Goal: Information Seeking & Learning: Learn about a topic

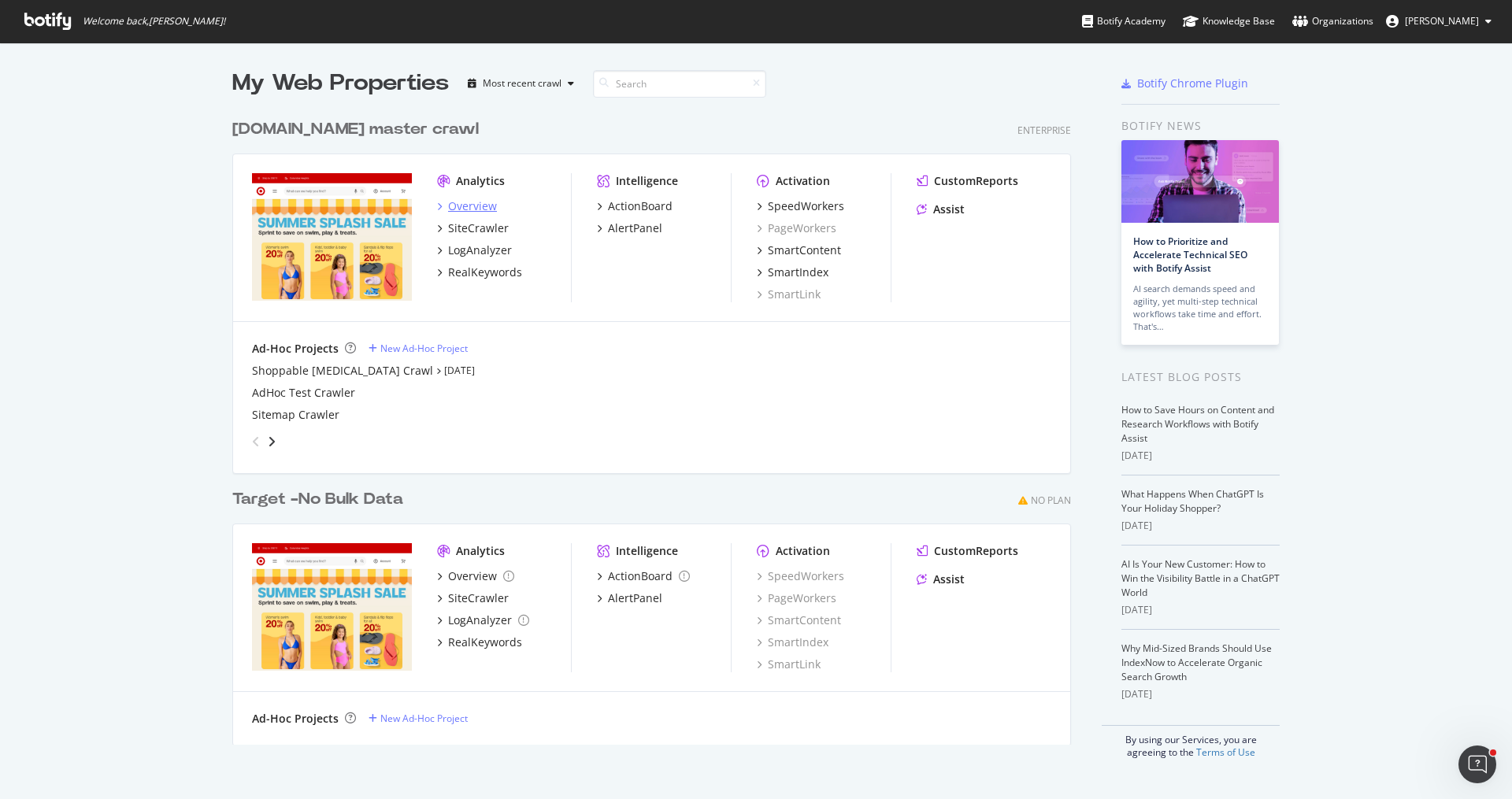
click at [479, 204] on div "Overview" at bounding box center [472, 206] width 49 height 15
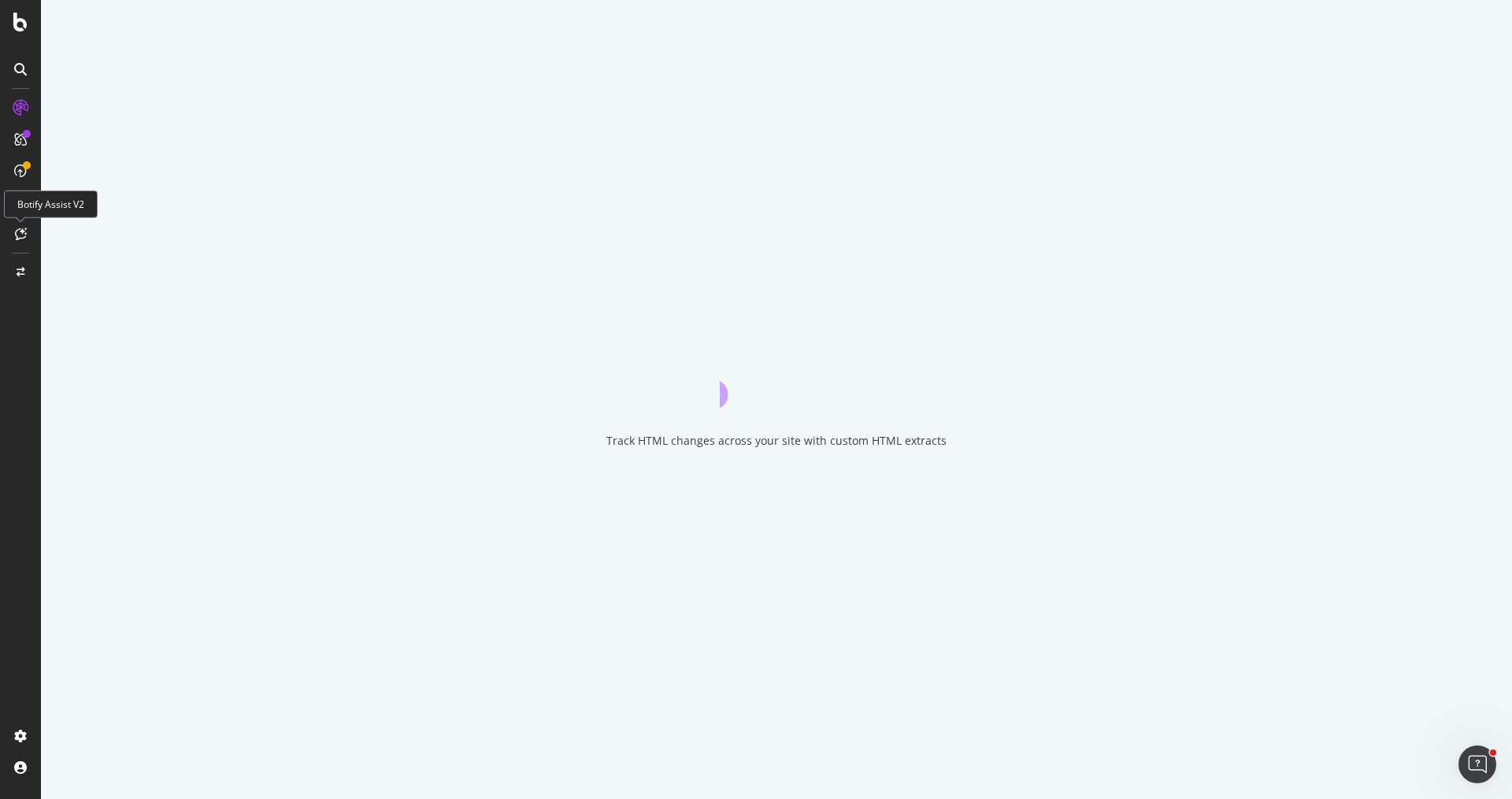
click at [26, 229] on icon at bounding box center [21, 234] width 12 height 13
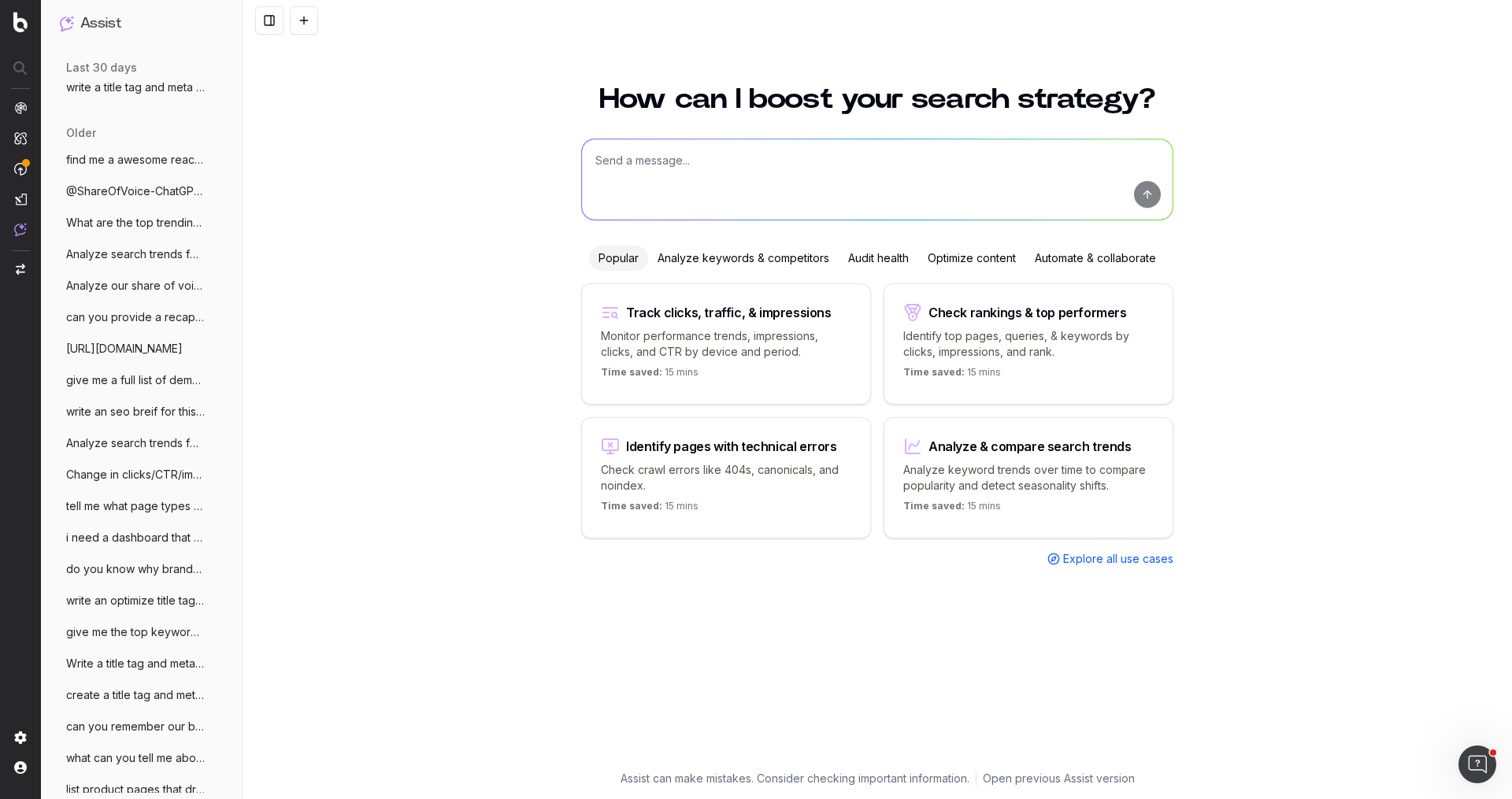
scroll to position [520, 0]
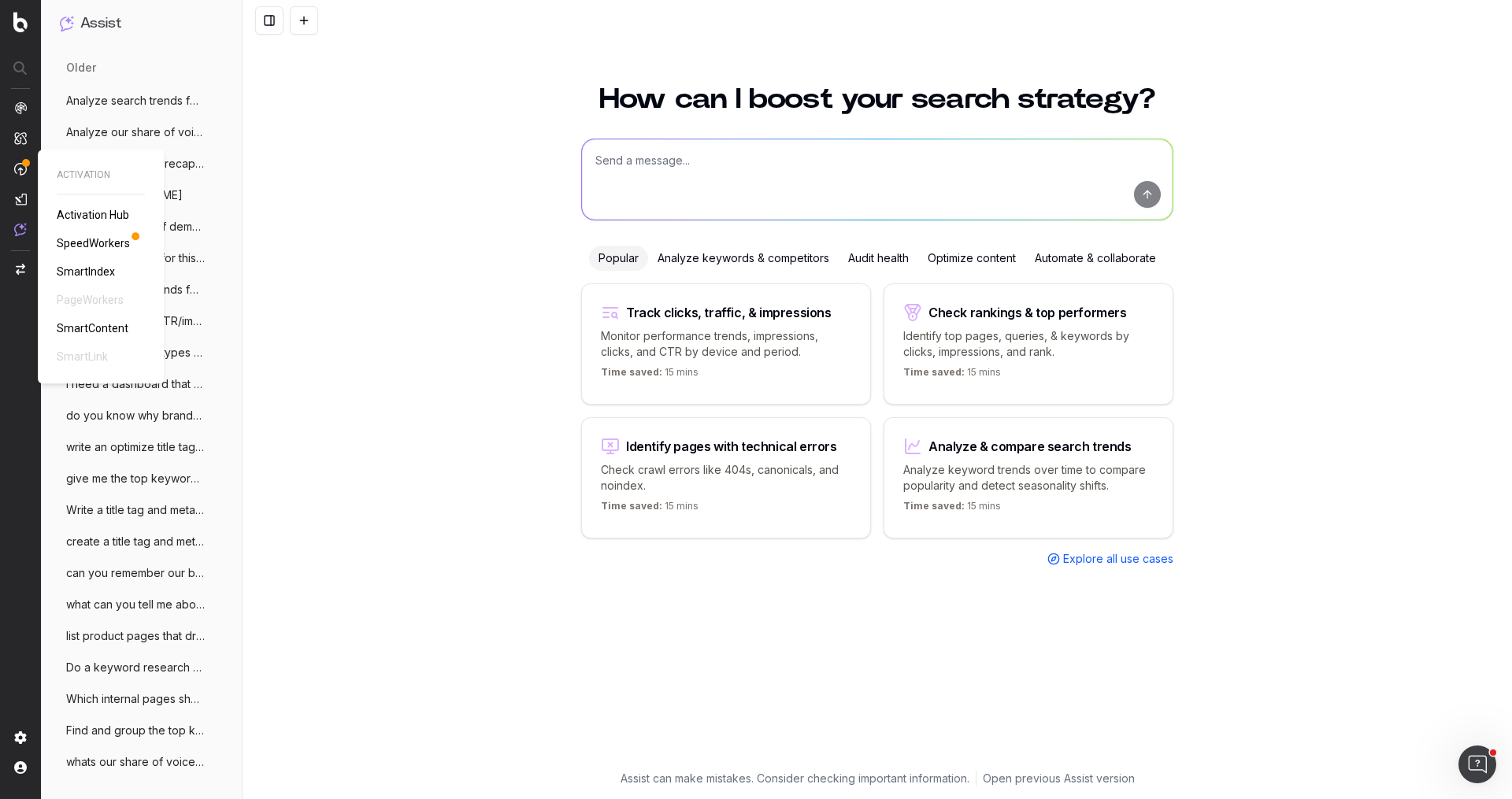
click at [111, 323] on span "SmartContent" at bounding box center [92, 328] width 71 height 13
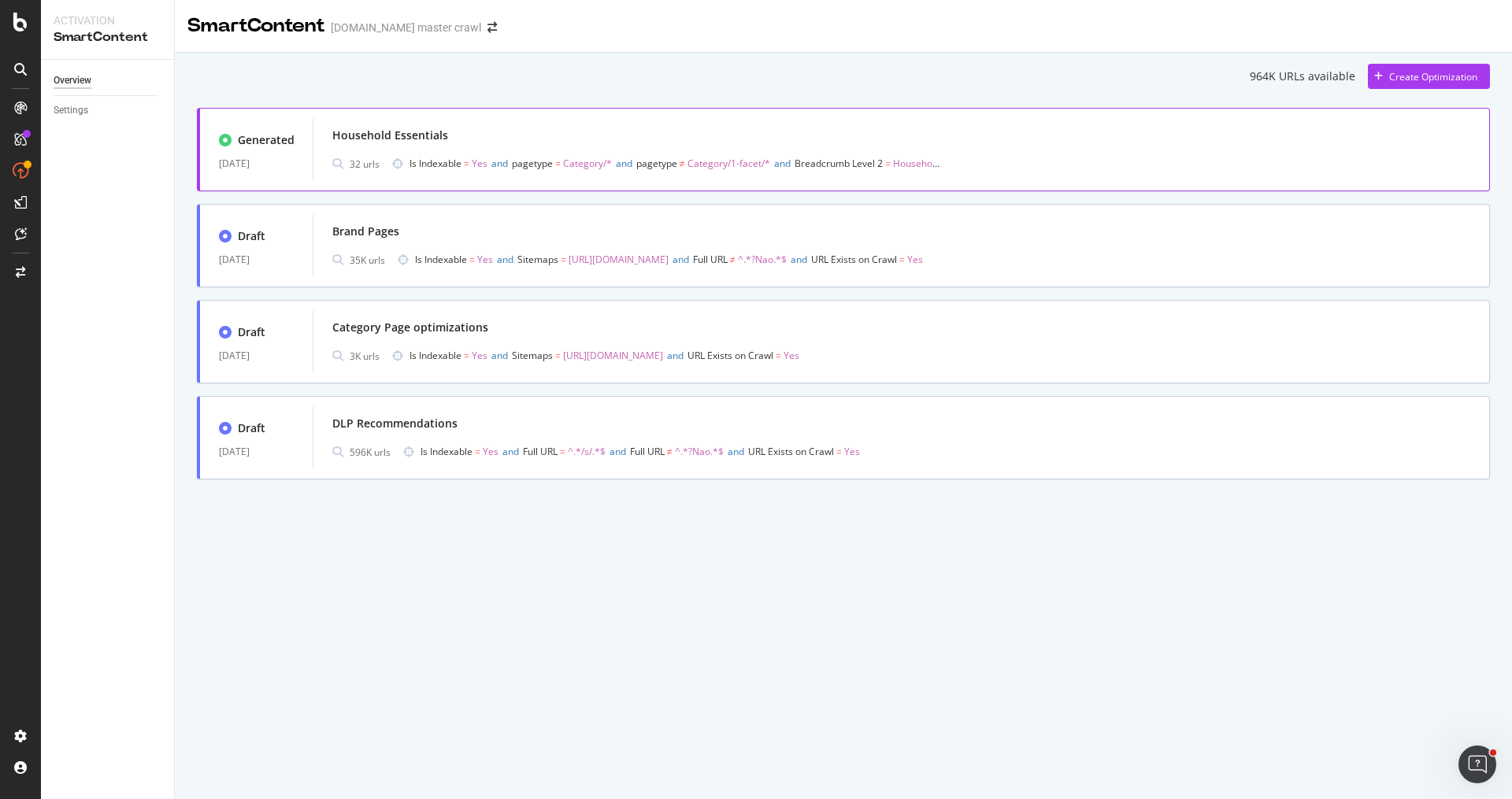
click at [386, 137] on div "Household Essentials" at bounding box center [390, 135] width 116 height 15
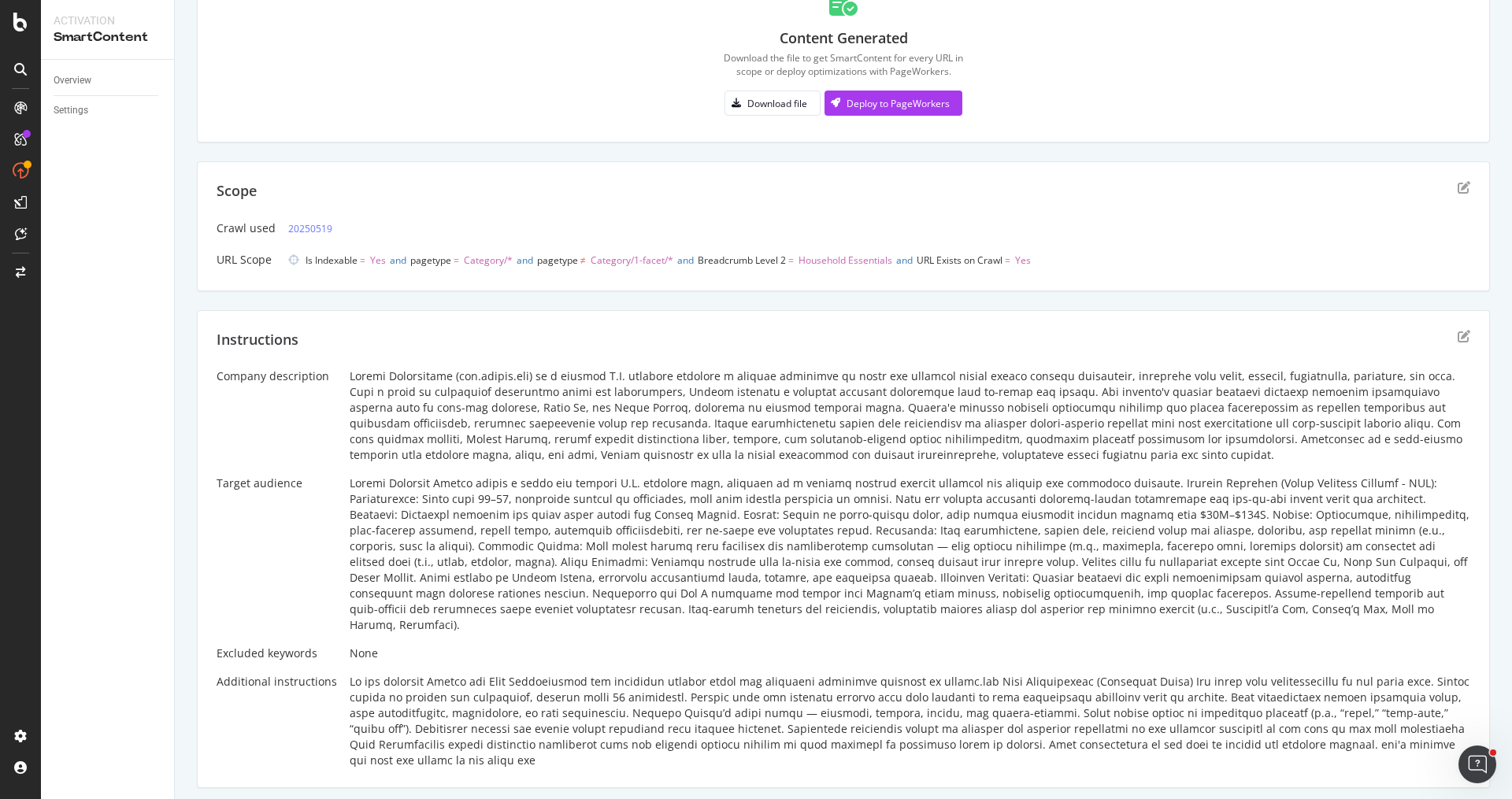
scroll to position [158, 0]
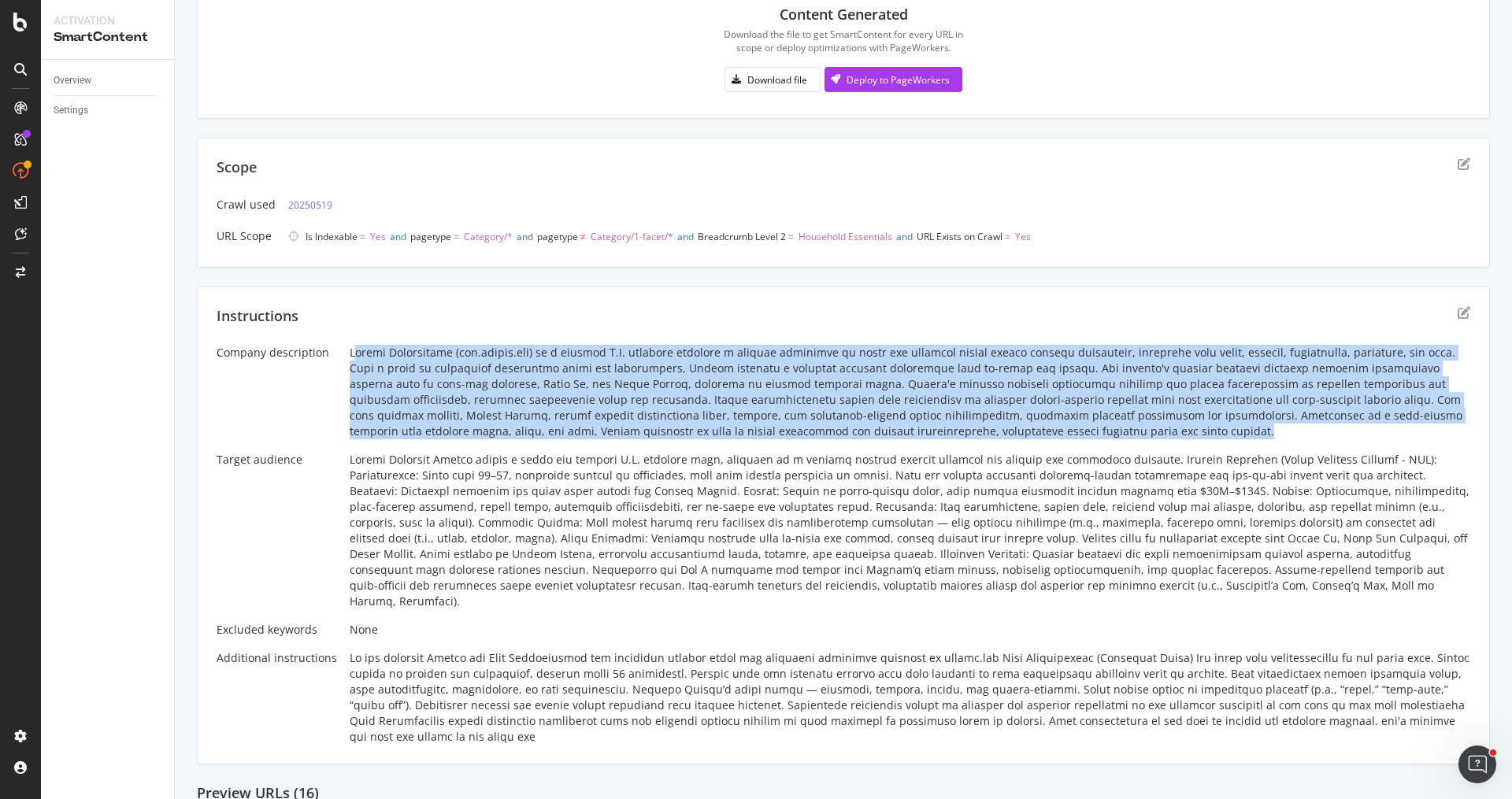
drag, startPoint x: 881, startPoint y: 423, endPoint x: 351, endPoint y: 353, distance: 534.6
click at [351, 353] on div at bounding box center [910, 392] width 1120 height 95
